Goal: Task Accomplishment & Management: Use online tool/utility

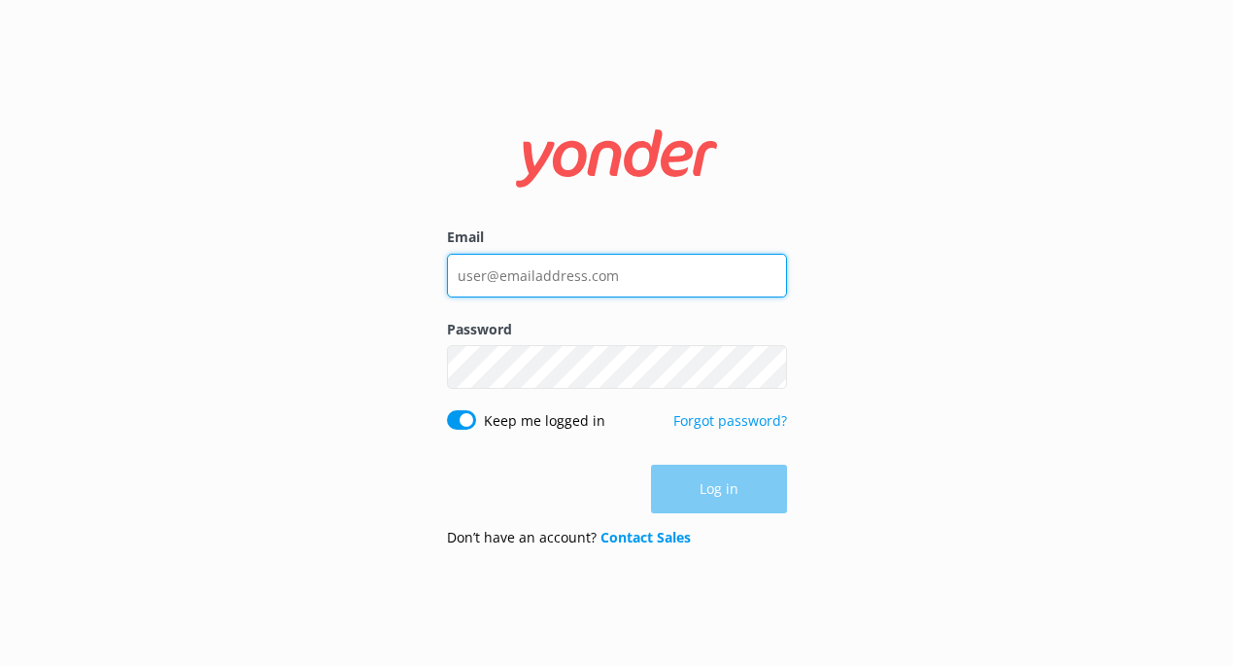
click at [570, 267] on input "Email" at bounding box center [617, 276] width 340 height 44
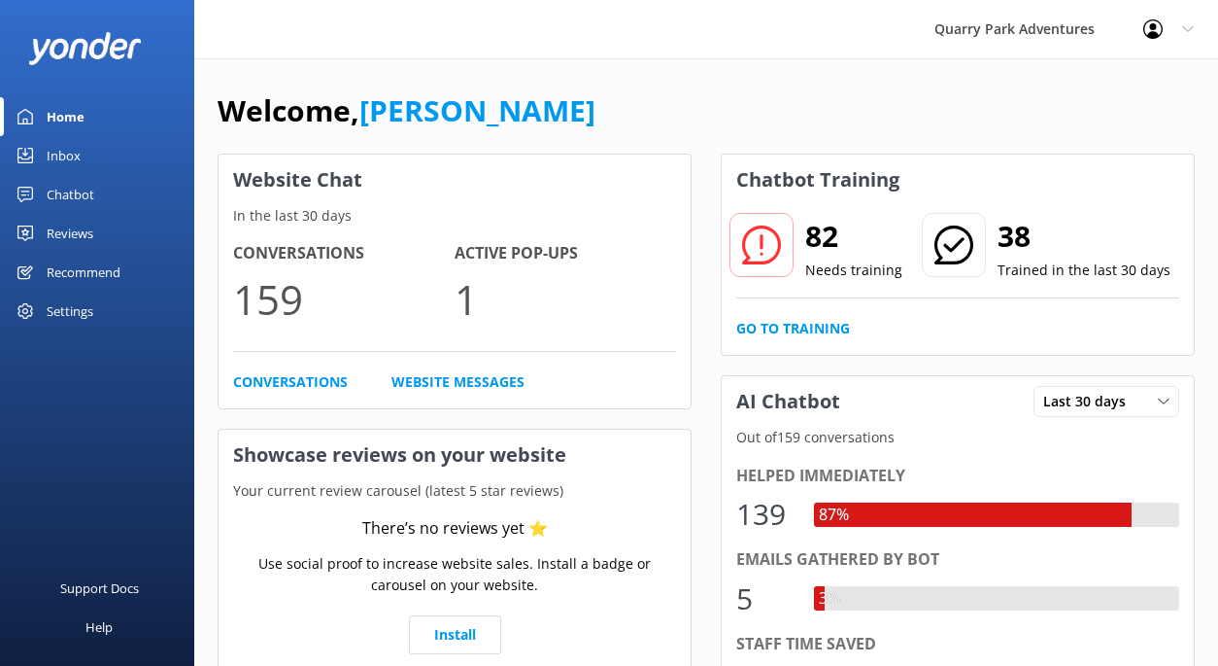
click at [65, 191] on div "Chatbot" at bounding box center [71, 194] width 48 height 39
